Goal: Register for event/course

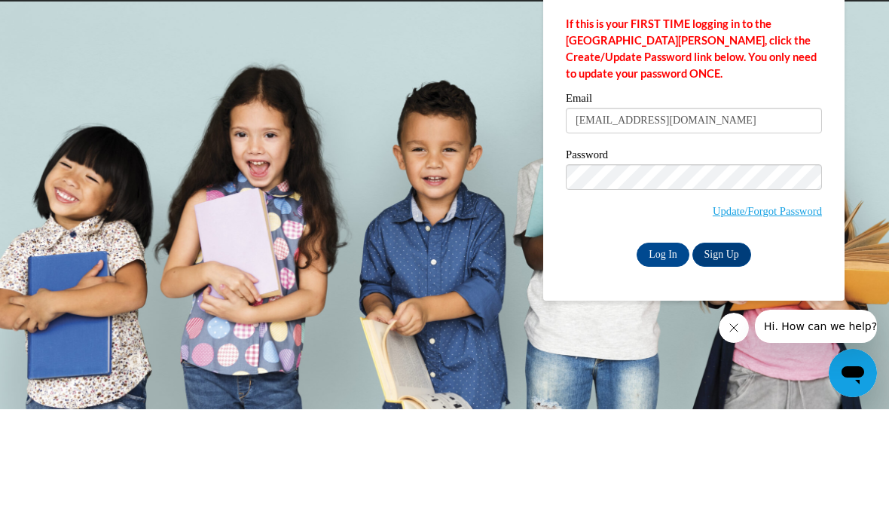
type input "etoysamuels@yahoo.com"
click at [878, 137] on body "This site uses cookies to help improve your learning experience. By continuing …" at bounding box center [444, 260] width 889 height 520
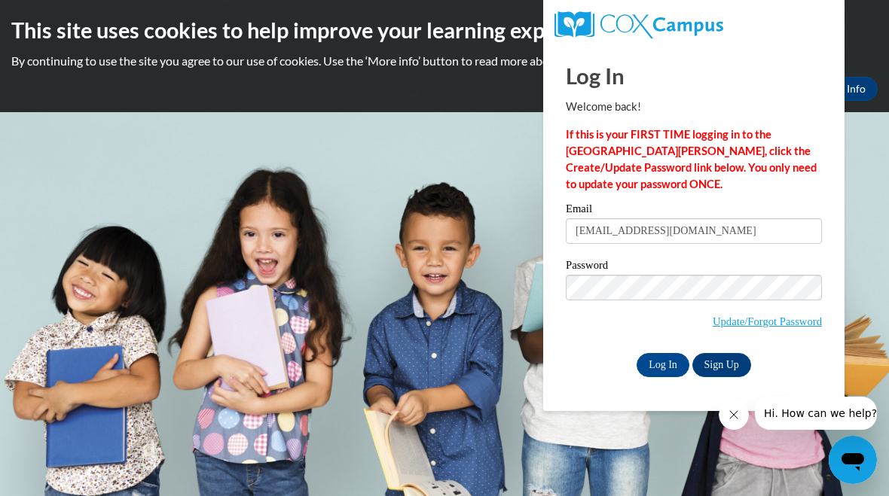
click at [659, 364] on input "Log In" at bounding box center [662, 365] width 53 height 24
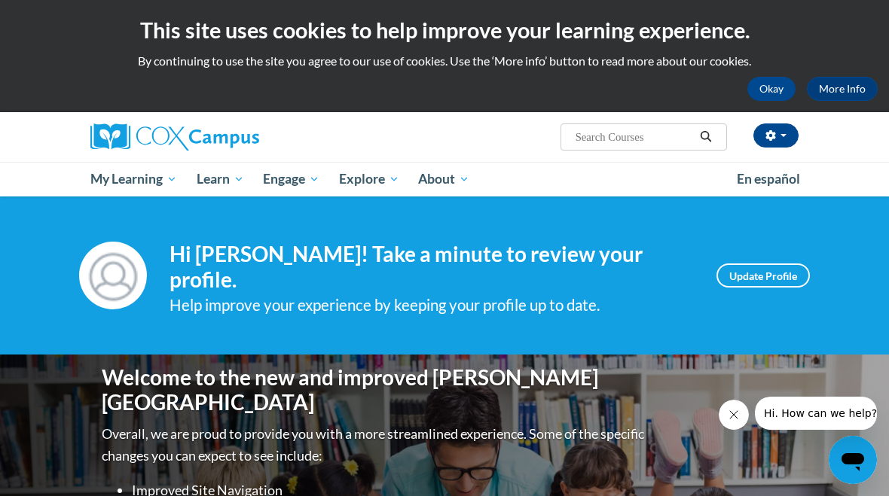
click at [0, 0] on span "Early Care and Learning" at bounding box center [0, 0] width 0 height 0
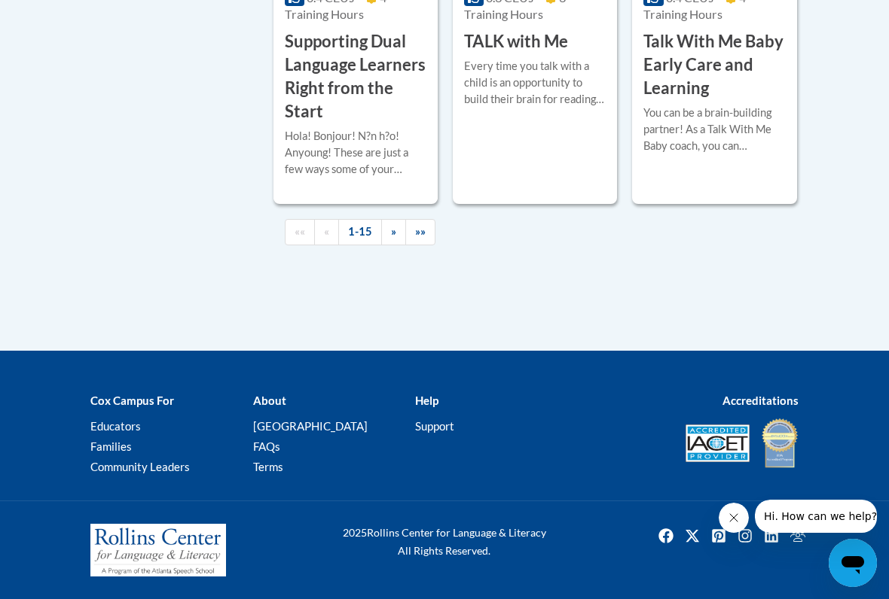
scroll to position [2740, 0]
click at [424, 238] on span "»»" at bounding box center [420, 231] width 11 height 13
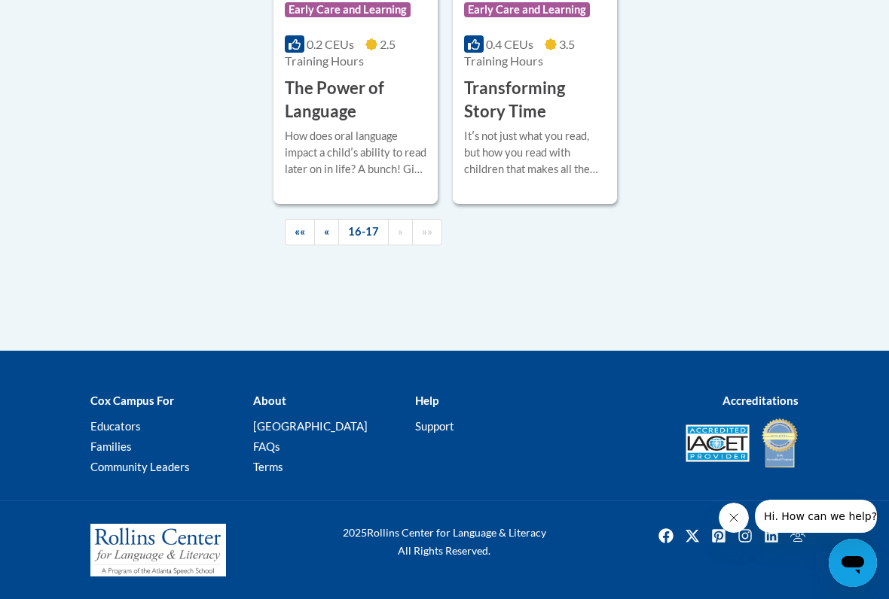
scroll to position [982, 0]
click at [362, 97] on h3 "The Power of Language" at bounding box center [356, 100] width 142 height 47
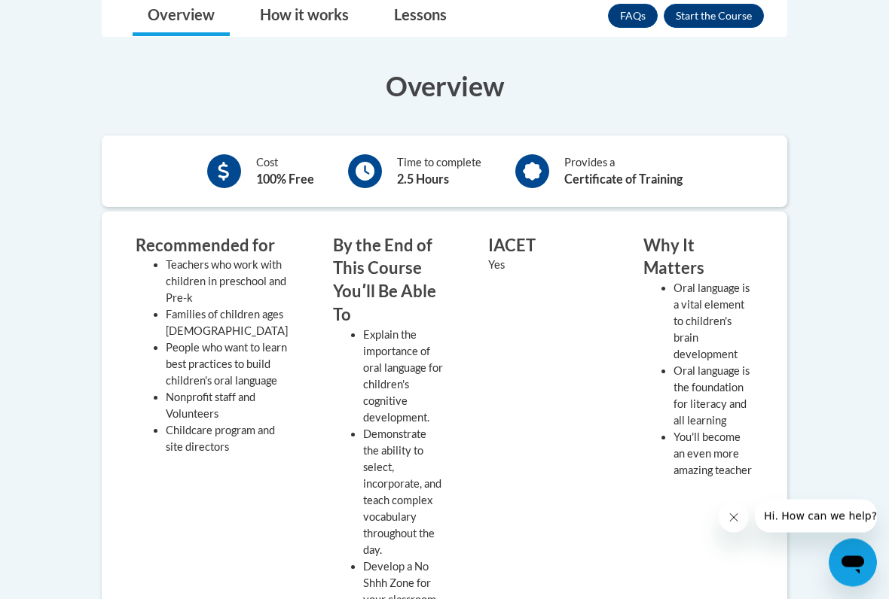
scroll to position [423, 0]
click at [723, 7] on button "Enroll" at bounding box center [713, 16] width 100 height 24
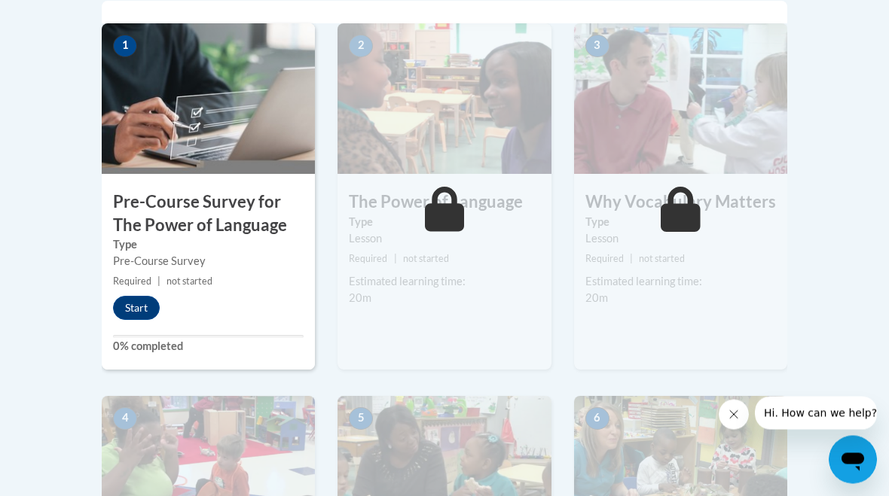
scroll to position [505, 0]
click at [139, 306] on button "Start" at bounding box center [136, 308] width 47 height 24
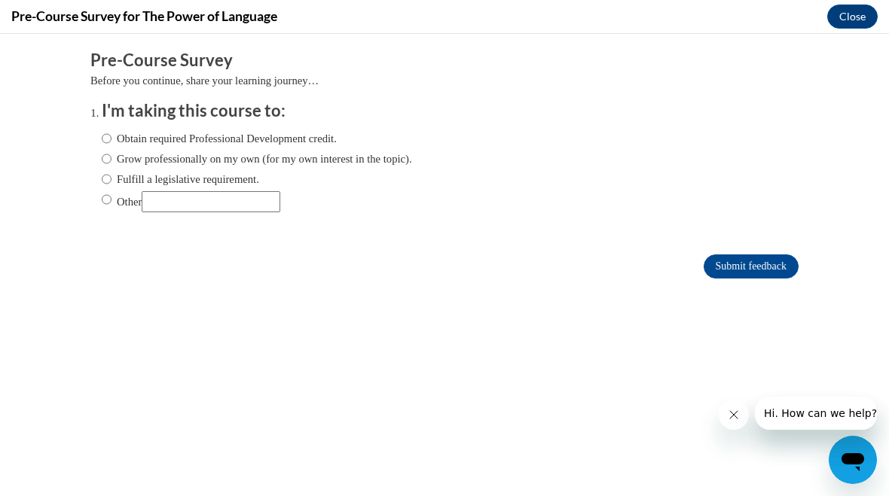
scroll to position [0, 0]
click at [730, 413] on icon "Close message from company" at bounding box center [733, 415] width 12 height 12
click at [114, 132] on label "Obtain required Professional Development credit." at bounding box center [219, 138] width 235 height 17
click at [111, 132] on input "Obtain required Professional Development credit." at bounding box center [107, 138] width 10 height 17
radio input "true"
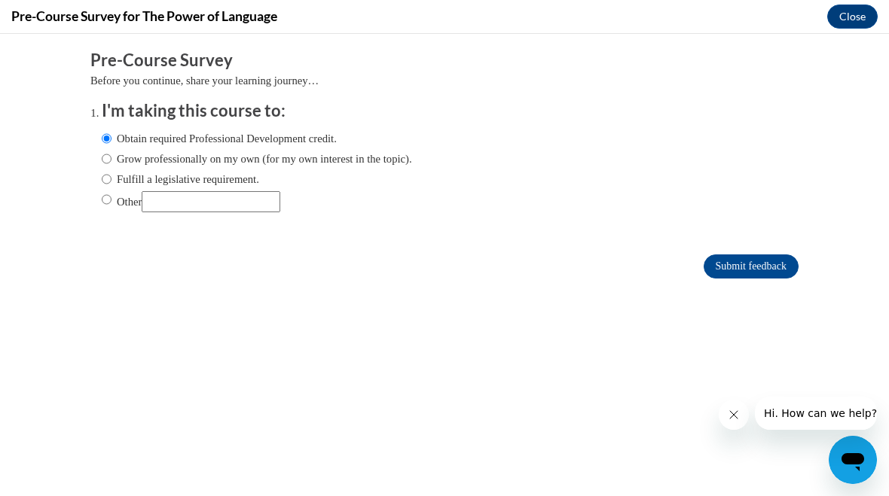
click at [764, 270] on input "Submit feedback" at bounding box center [750, 267] width 95 height 24
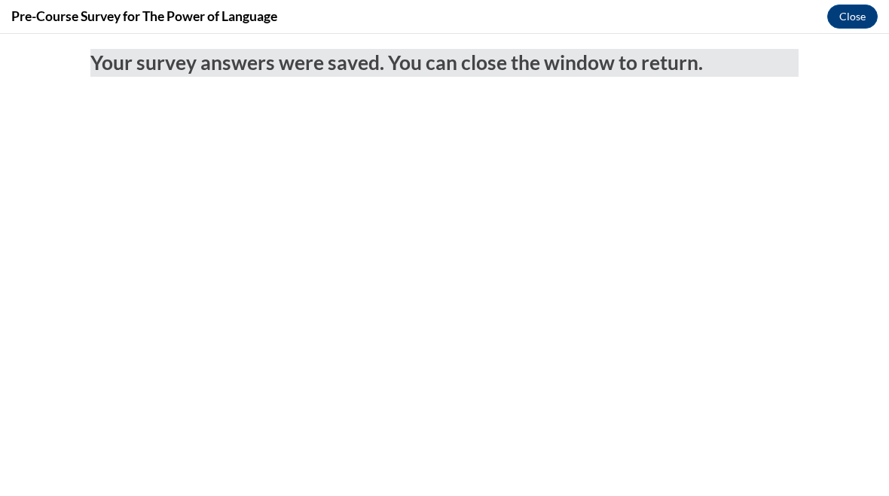
click at [864, 5] on button "Close" at bounding box center [852, 17] width 50 height 24
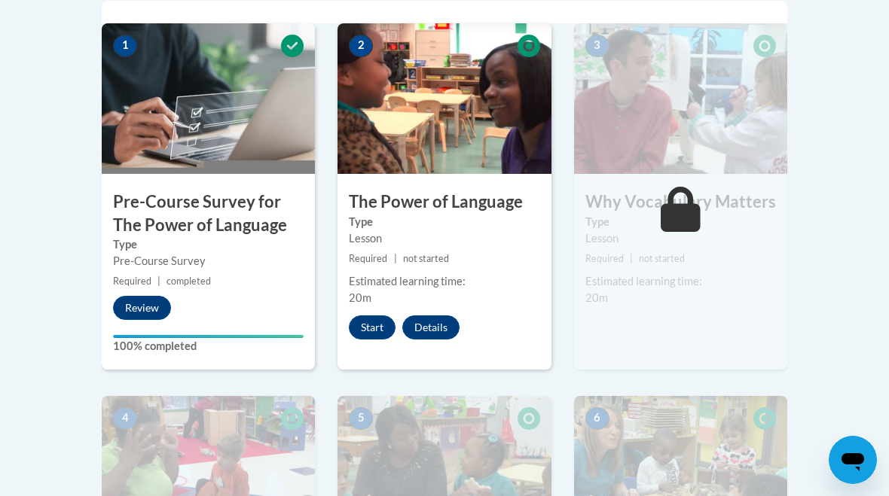
click at [378, 327] on button "Start" at bounding box center [372, 328] width 47 height 24
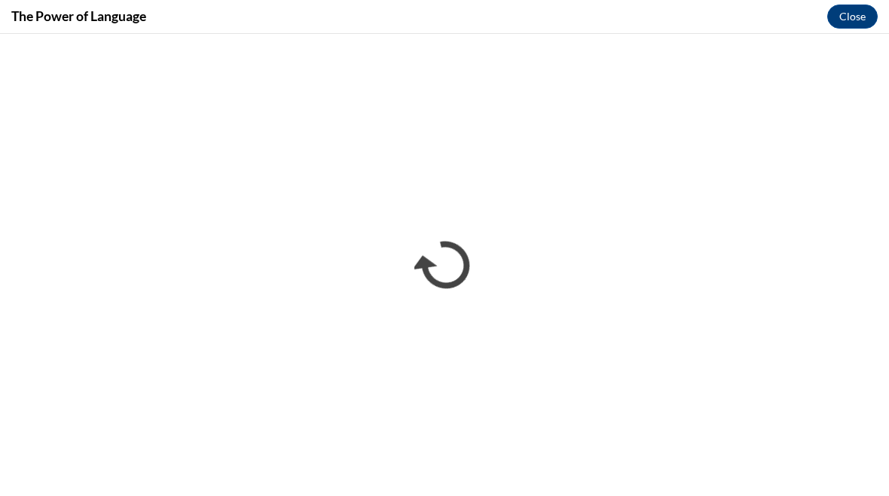
click at [11, 19] on h4 "The Power of Language" at bounding box center [78, 16] width 135 height 19
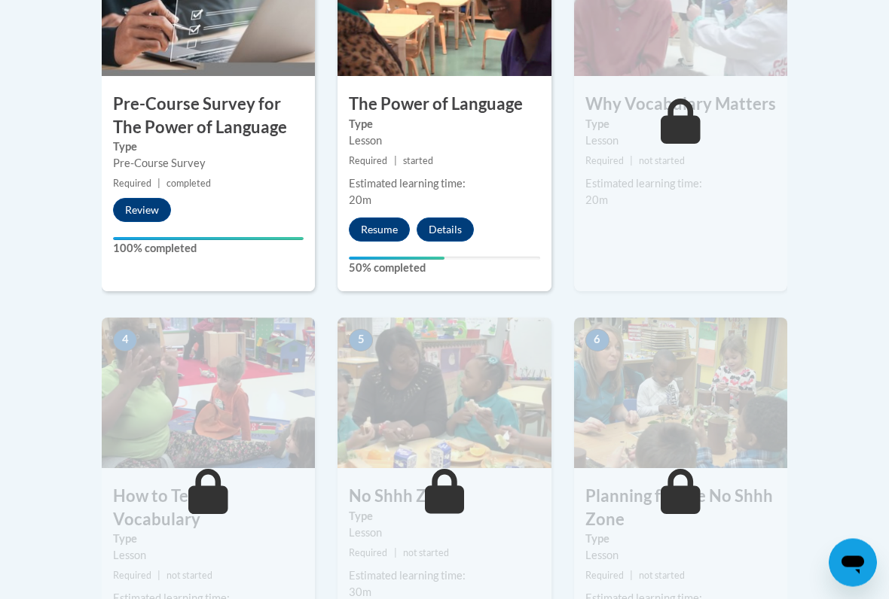
scroll to position [597, 0]
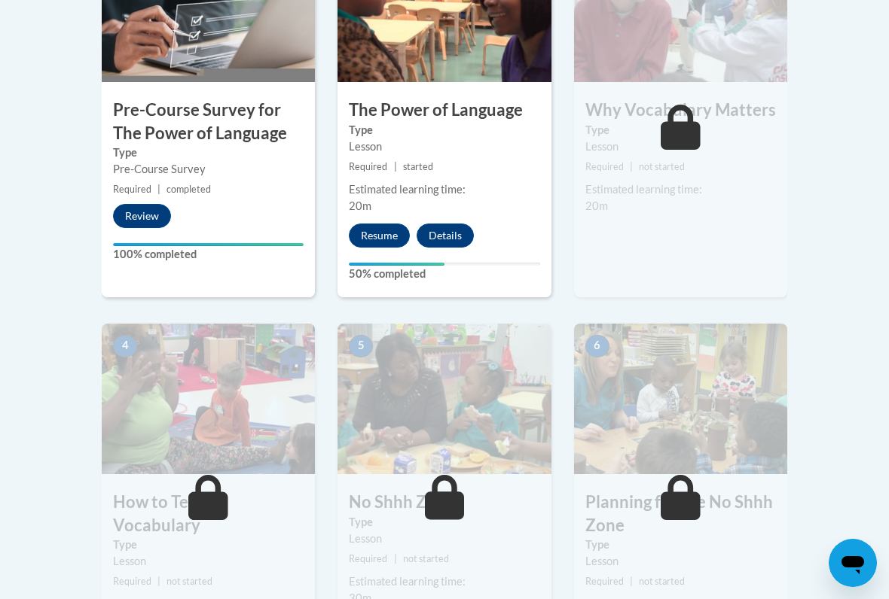
click at [386, 225] on button "Resume" at bounding box center [379, 236] width 61 height 24
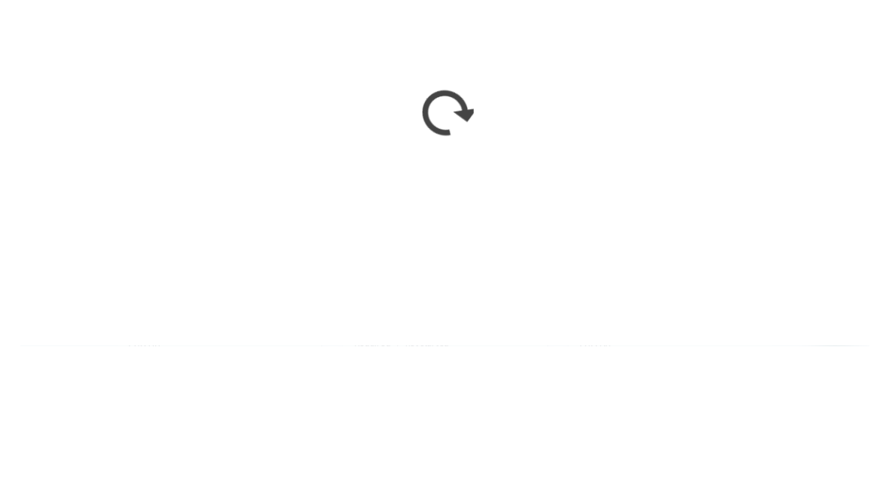
scroll to position [797, 0]
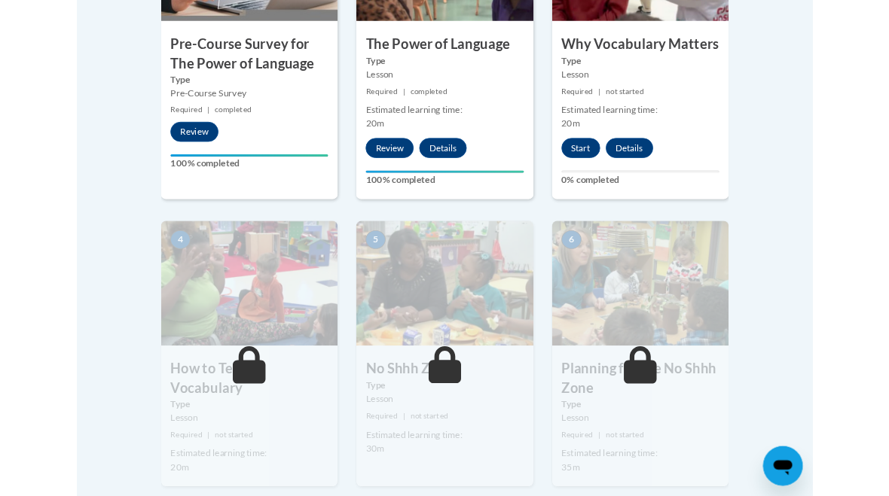
scroll to position [648, 0]
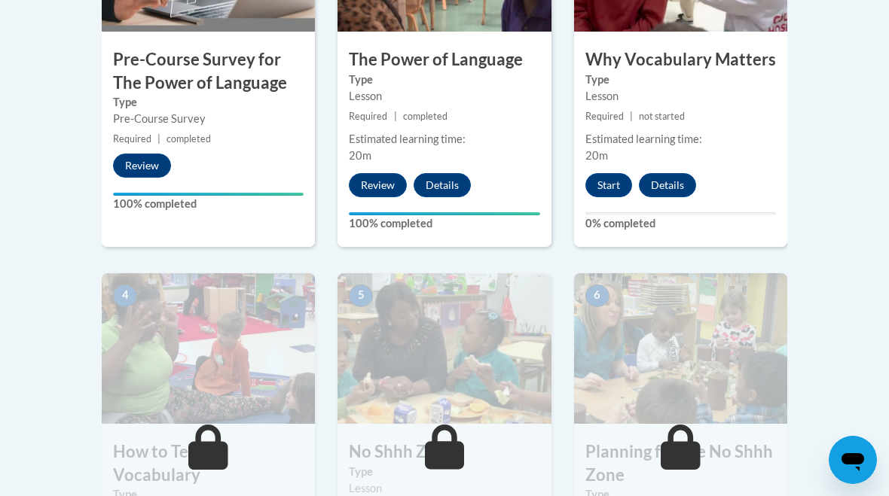
click at [608, 182] on button "Start" at bounding box center [608, 185] width 47 height 24
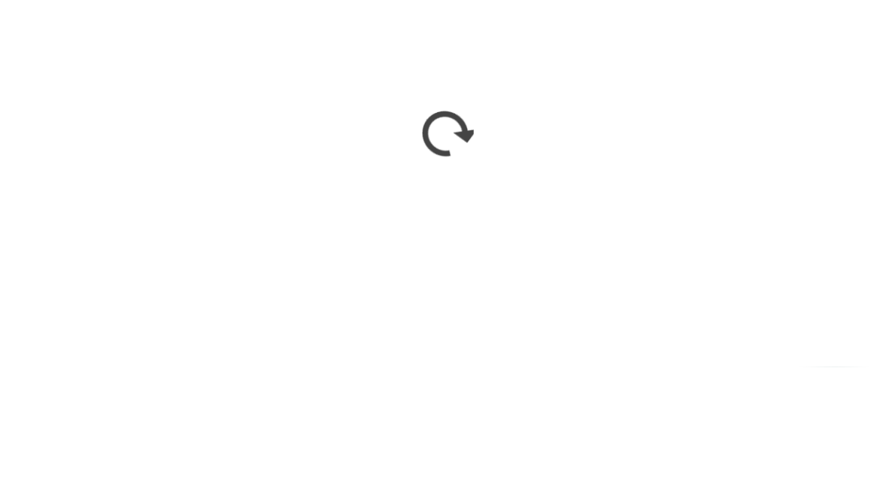
scroll to position [1423, 0]
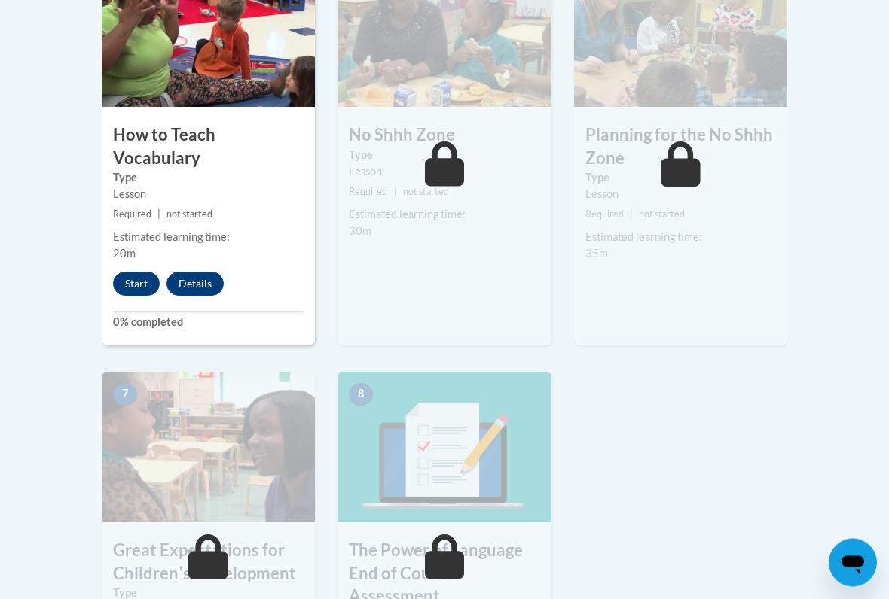
scroll to position [965, 0]
click at [133, 272] on button "Start" at bounding box center [136, 284] width 47 height 24
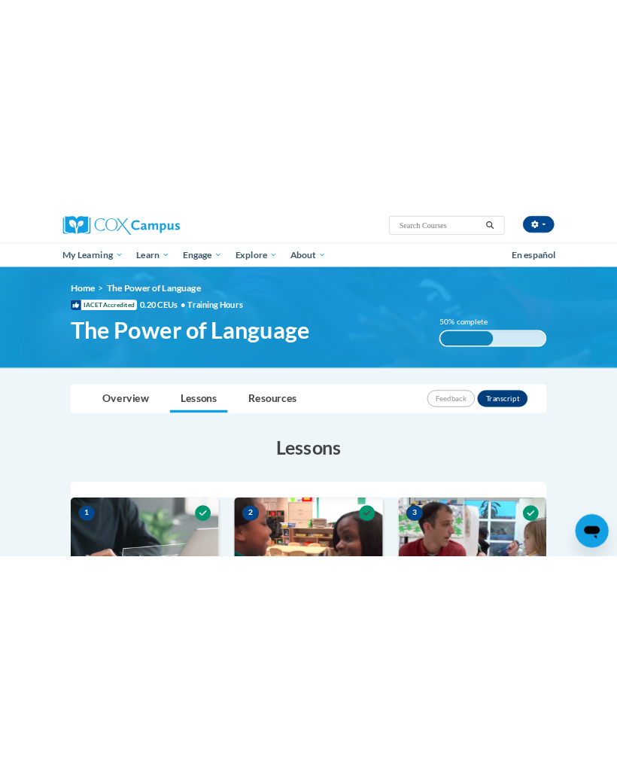
scroll to position [117, 0]
